Goal: Information Seeking & Learning: Check status

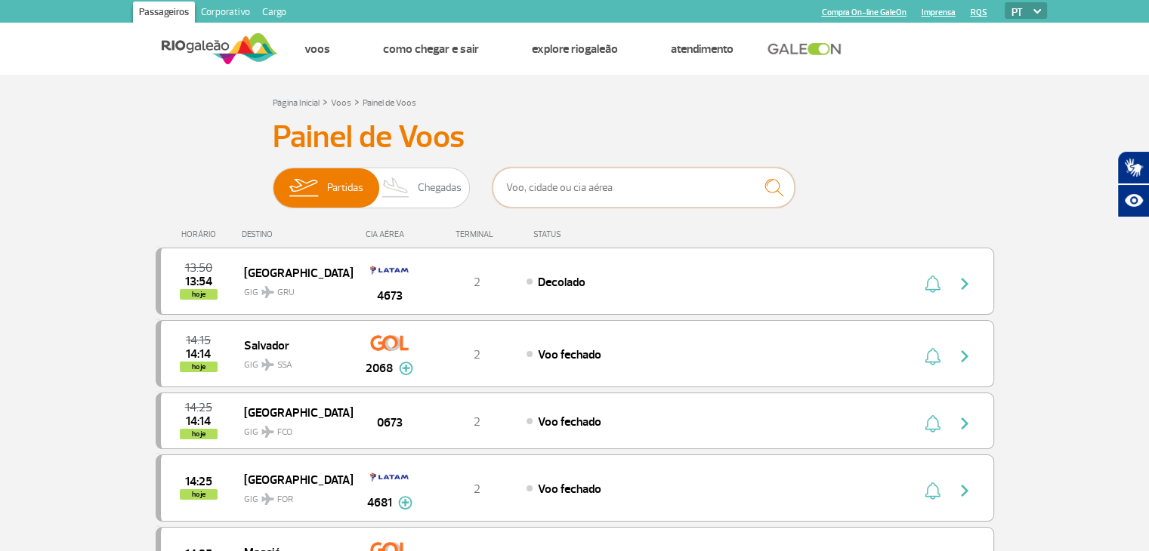
click at [653, 178] on input "text" at bounding box center [643, 188] width 302 height 40
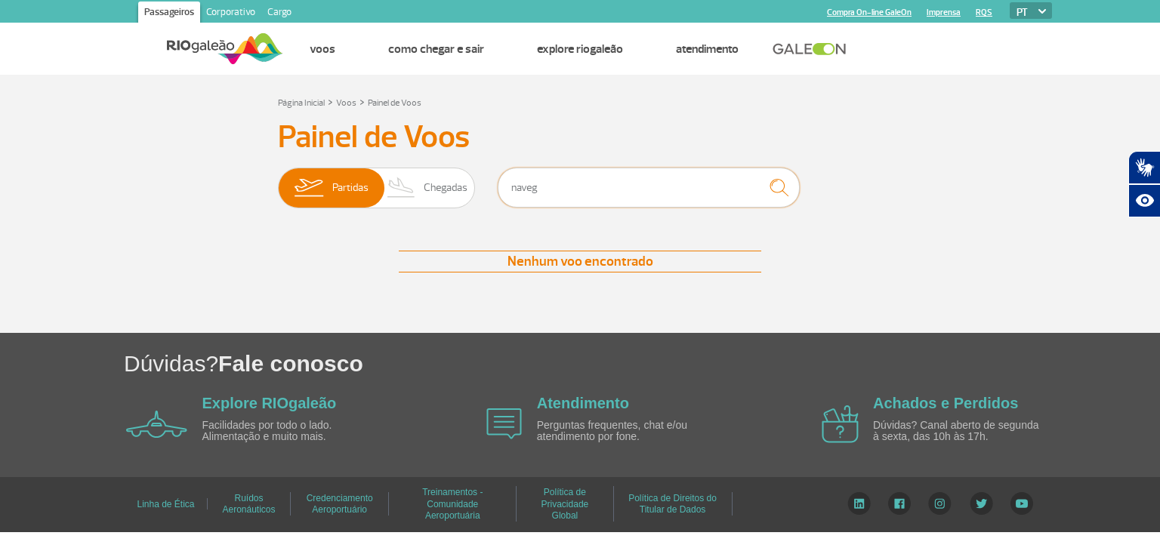
click at [643, 196] on input "naveg" at bounding box center [649, 188] width 302 height 40
type input "n"
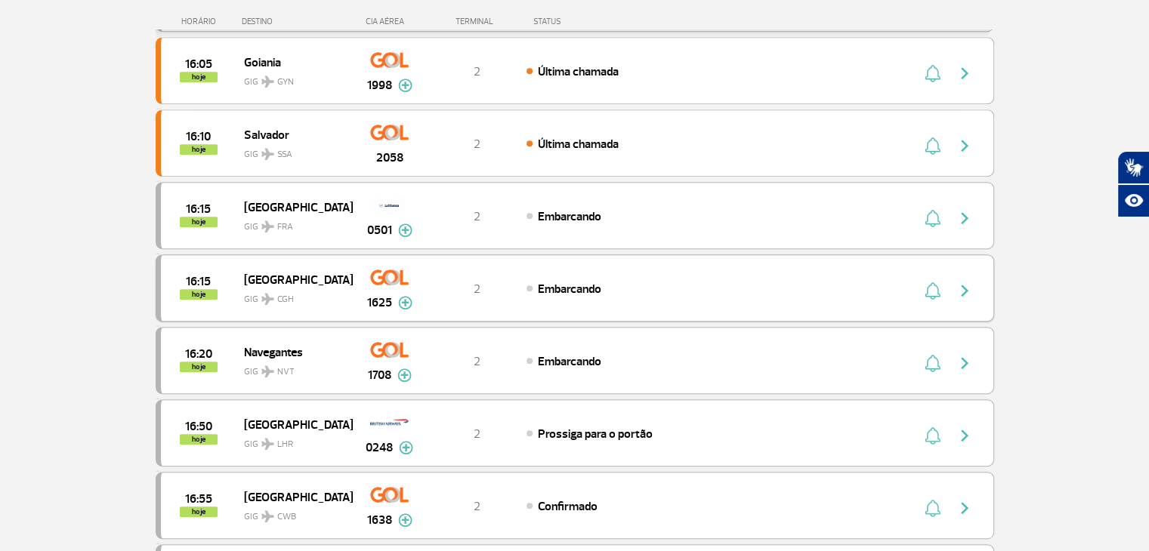
scroll to position [755, 0]
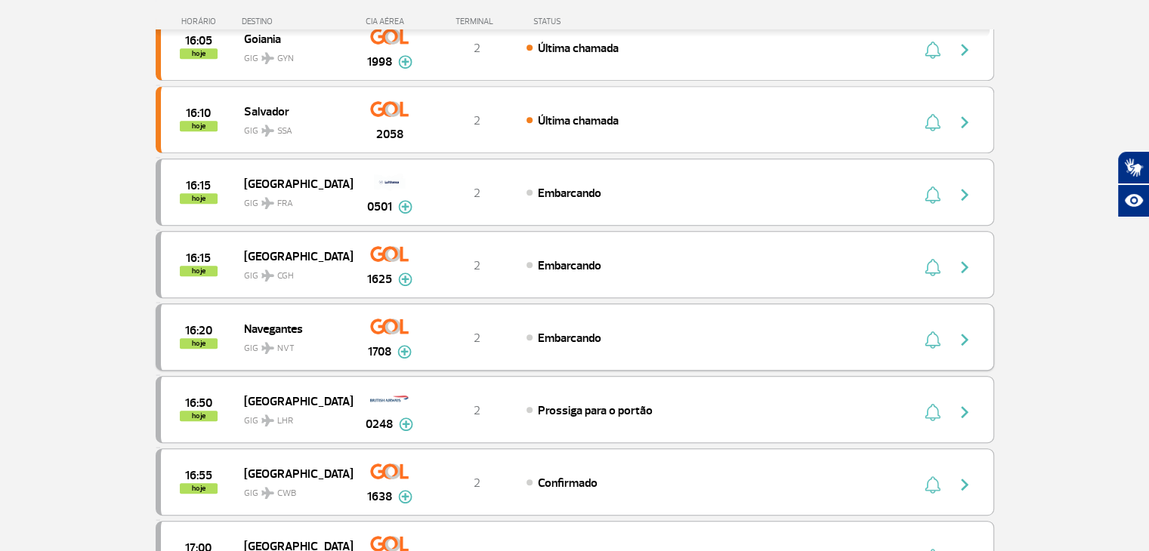
click at [961, 335] on img "button" at bounding box center [964, 340] width 18 height 18
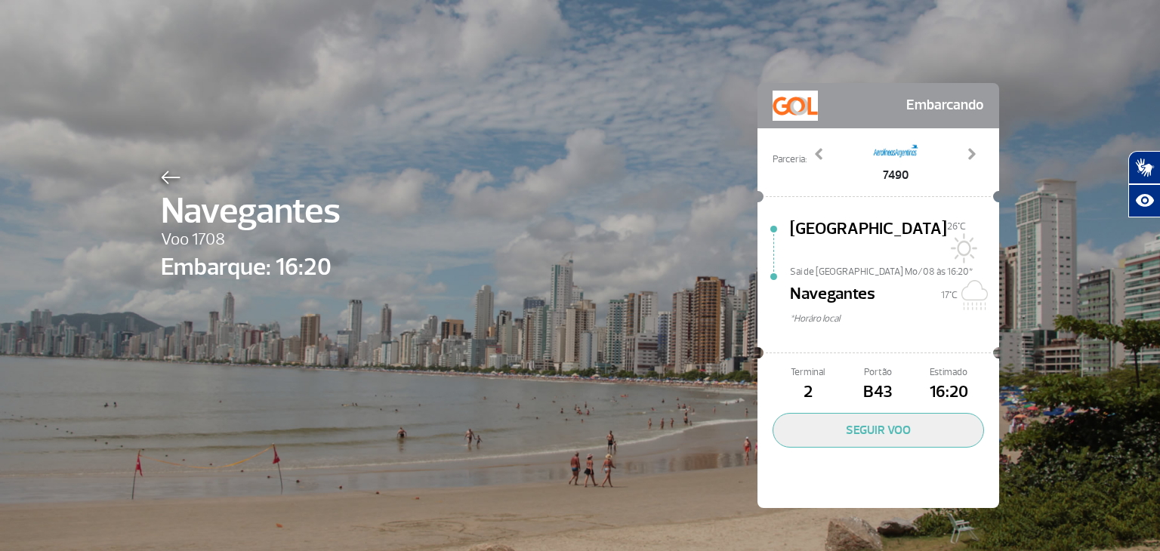
click at [162, 177] on img at bounding box center [171, 178] width 20 height 14
